Goal: Information Seeking & Learning: Learn about a topic

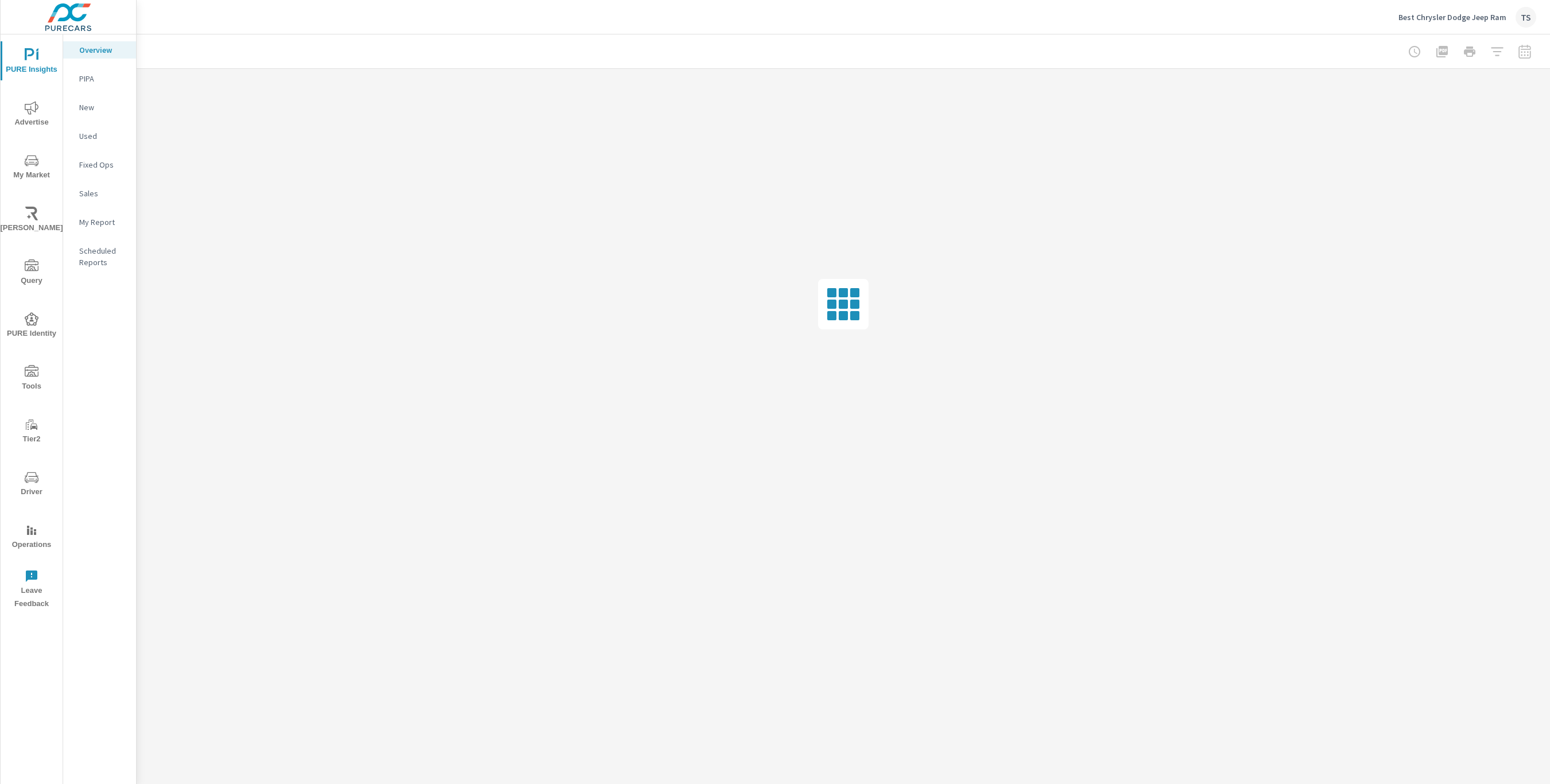
click at [41, 163] on span "My Market" at bounding box center [32, 168] width 55 height 28
click at [107, 94] on p "Market Overview" at bounding box center [103, 96] width 48 height 23
